Goal: Task Accomplishment & Management: Manage account settings

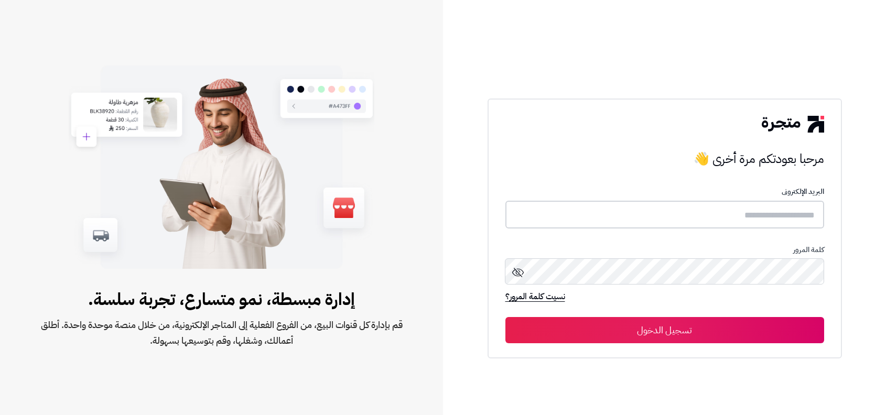
type input "**********"
click at [754, 330] on button "تسجيل الدخول" at bounding box center [665, 330] width 319 height 26
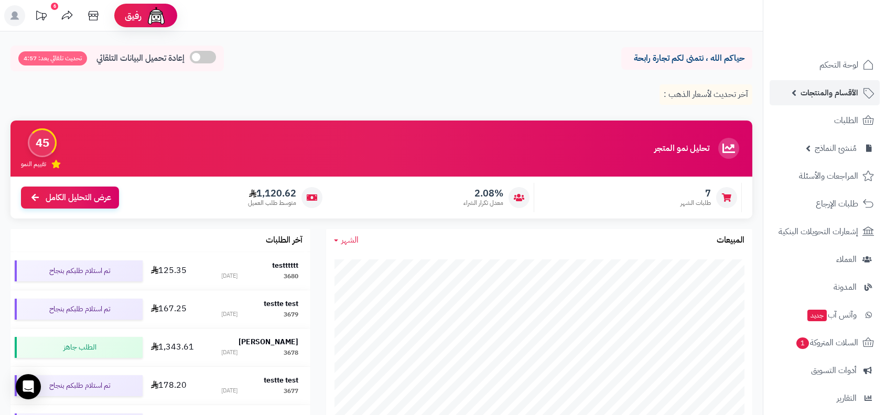
click at [851, 101] on link "الأقسام والمنتجات" at bounding box center [825, 92] width 110 height 25
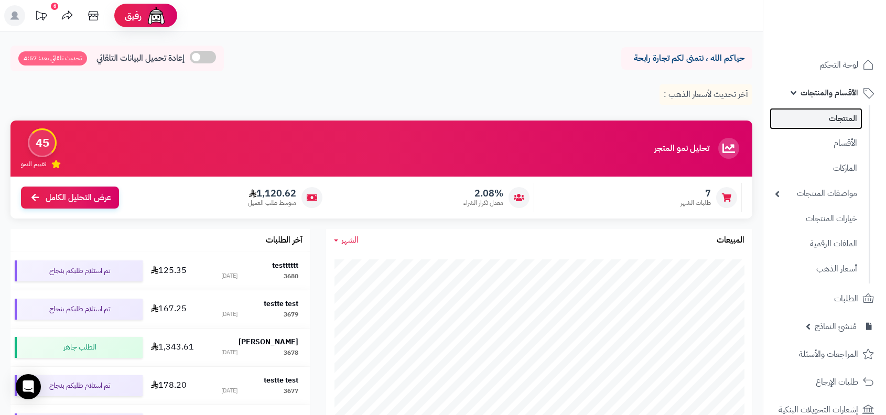
click at [843, 123] on link "المنتجات" at bounding box center [816, 119] width 93 height 22
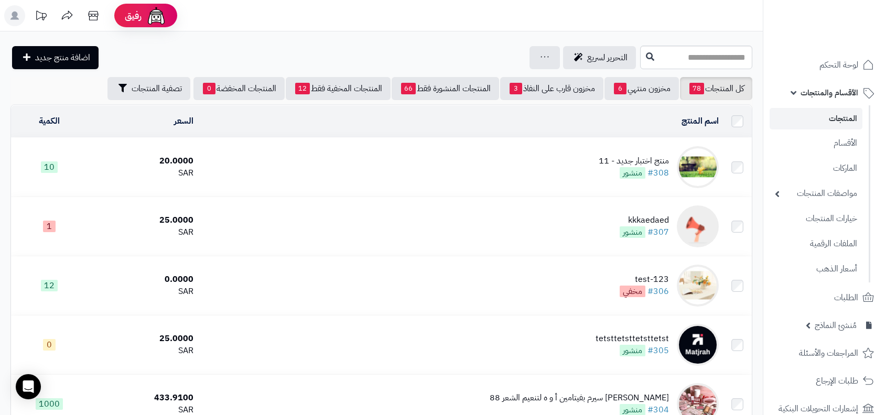
click at [640, 167] on span "منشور" at bounding box center [633, 173] width 26 height 12
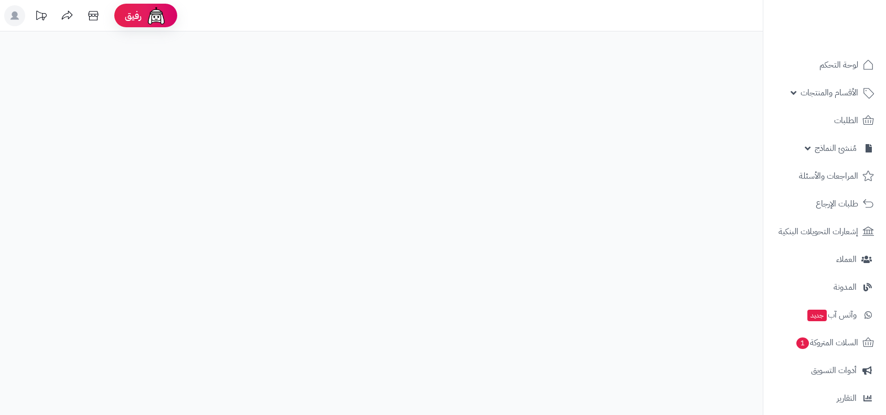
select select
